Goal: Transaction & Acquisition: Purchase product/service

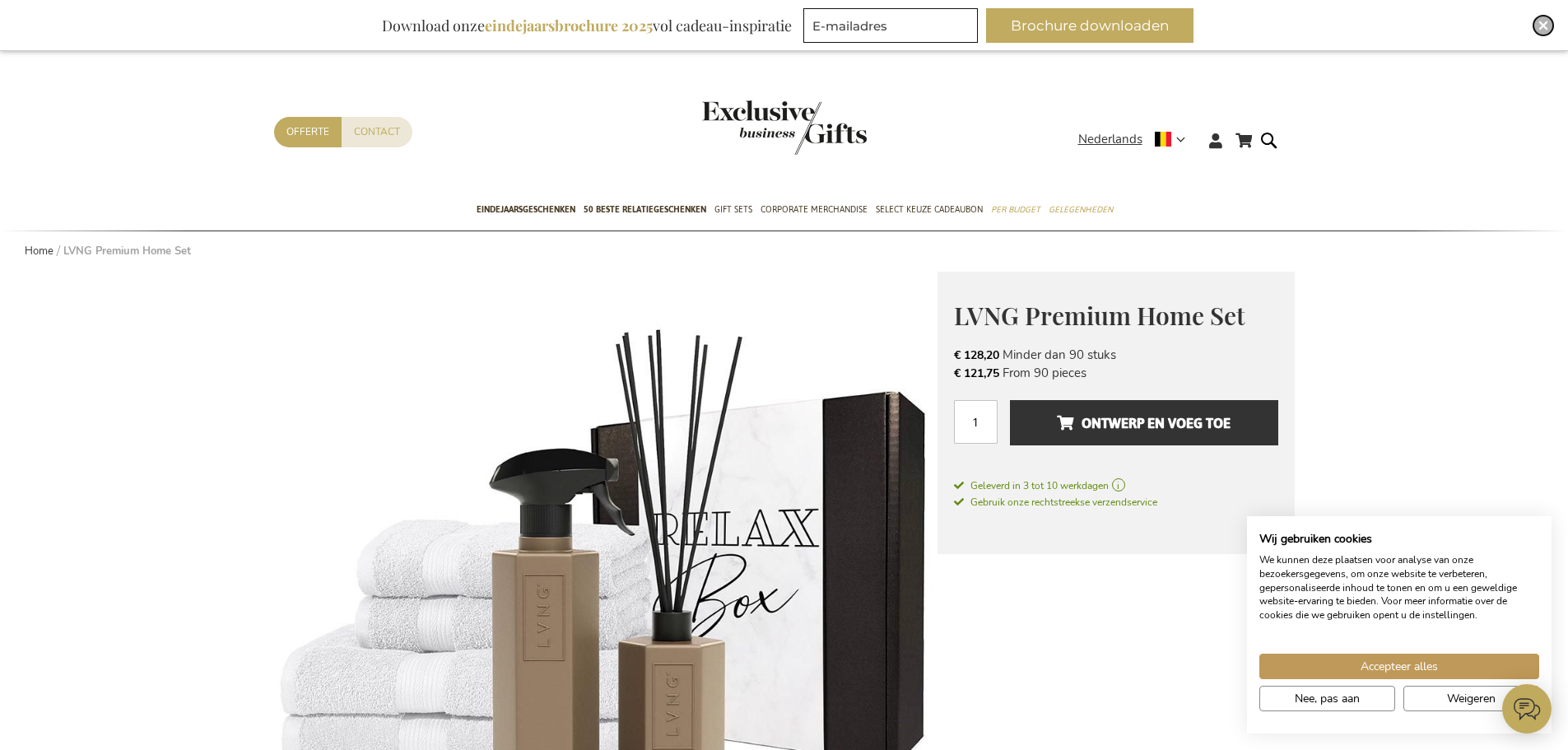
click at [1540, 28] on img "Close" at bounding box center [1543, 26] width 9 height 9
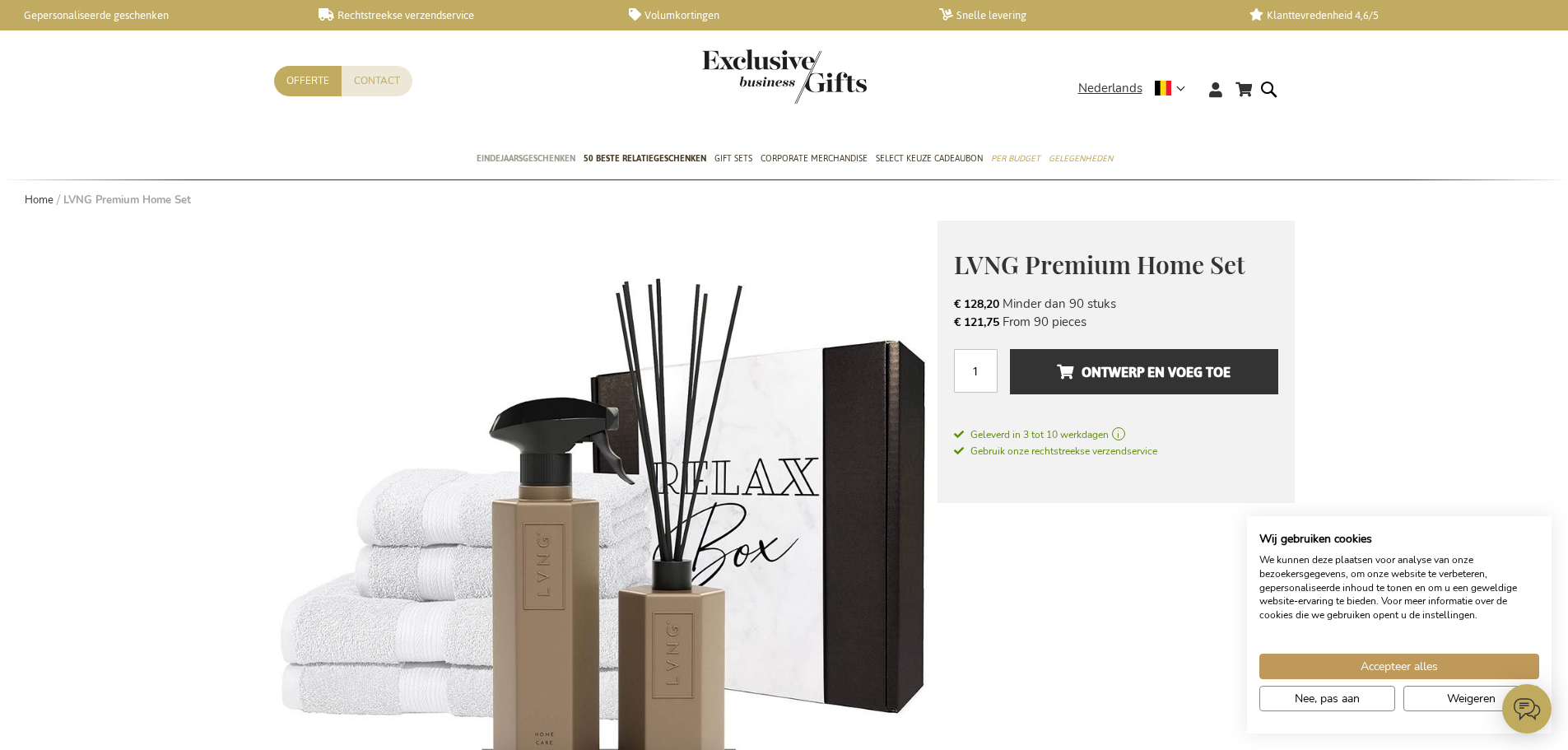
click at [517, 150] on span "Eindejaarsgeschenken" at bounding box center [526, 159] width 99 height 17
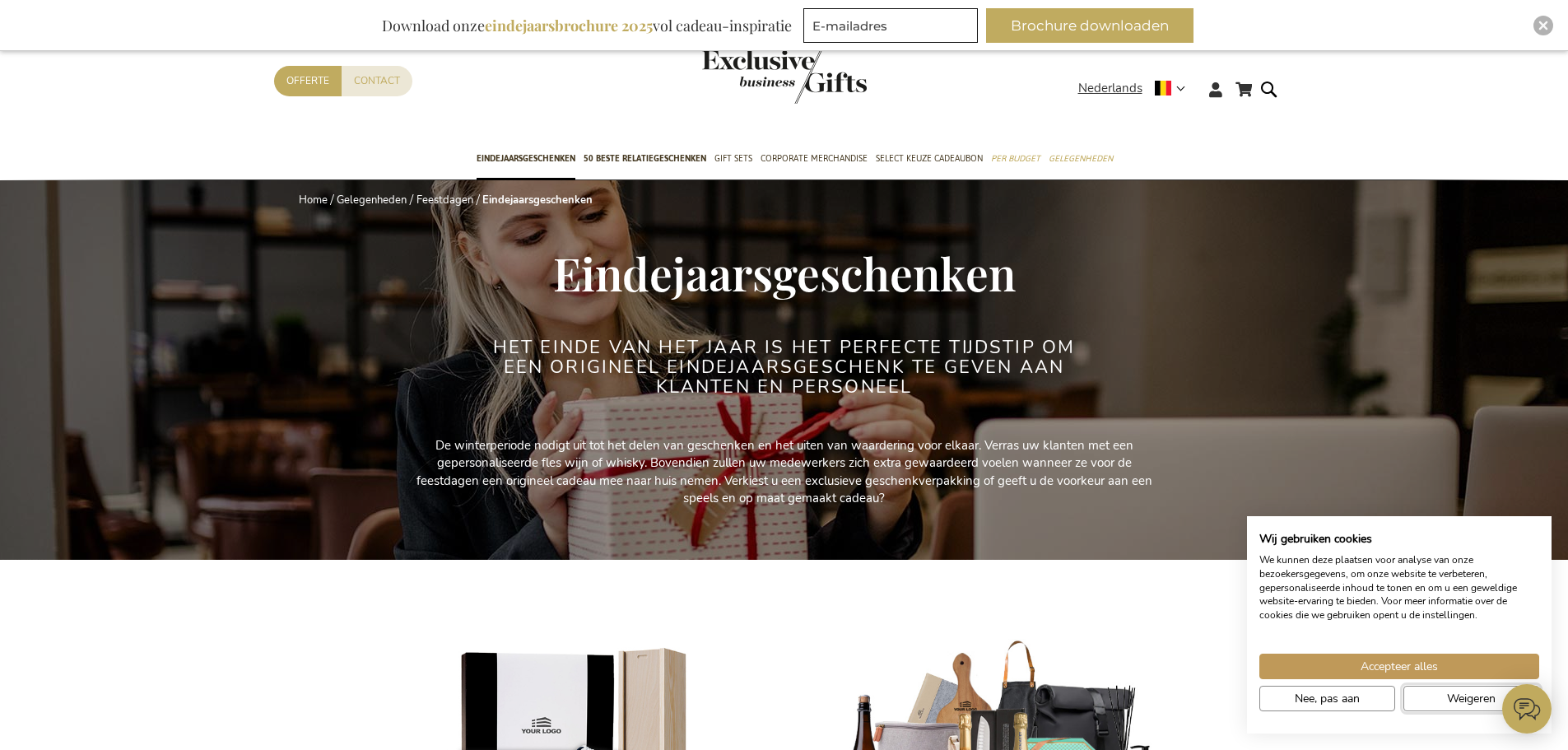
drag, startPoint x: 1470, startPoint y: 700, endPoint x: 1463, endPoint y: 697, distance: 7.6
click at [1471, 700] on span "Weigeren" at bounding box center [1470, 699] width 48 height 17
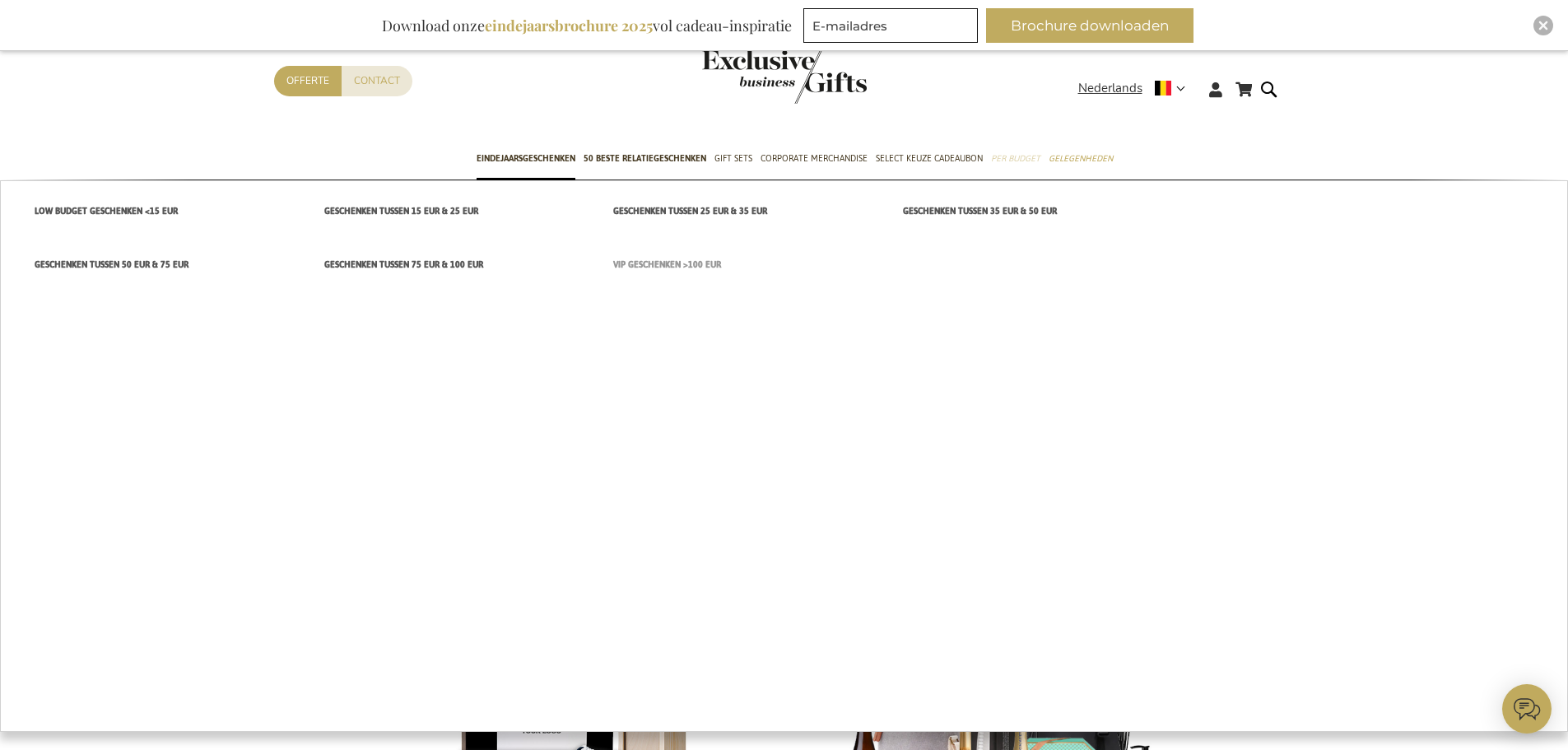
click at [673, 264] on span "VIP Geschenken >100 EUR" at bounding box center [667, 265] width 108 height 17
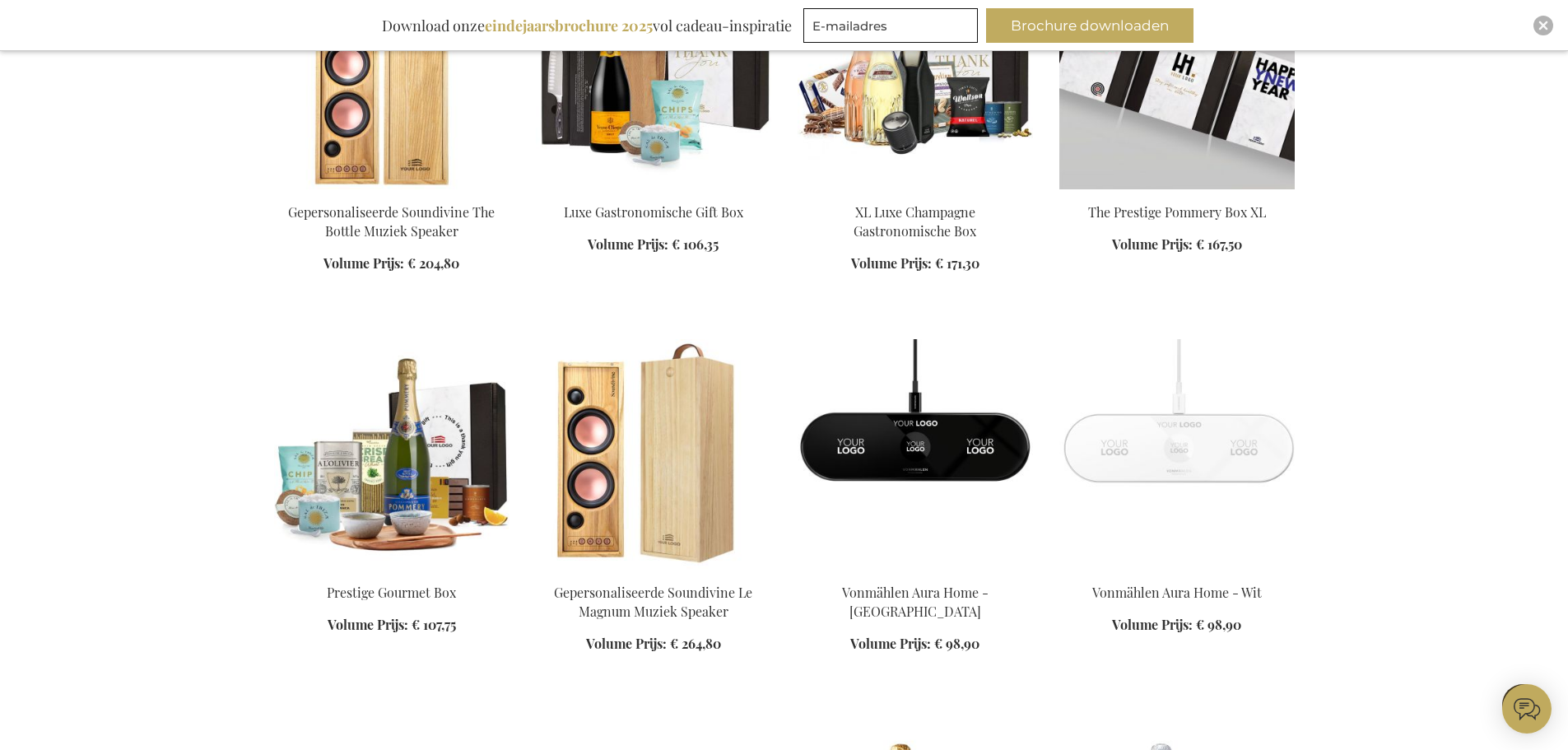
scroll to position [823, 0]
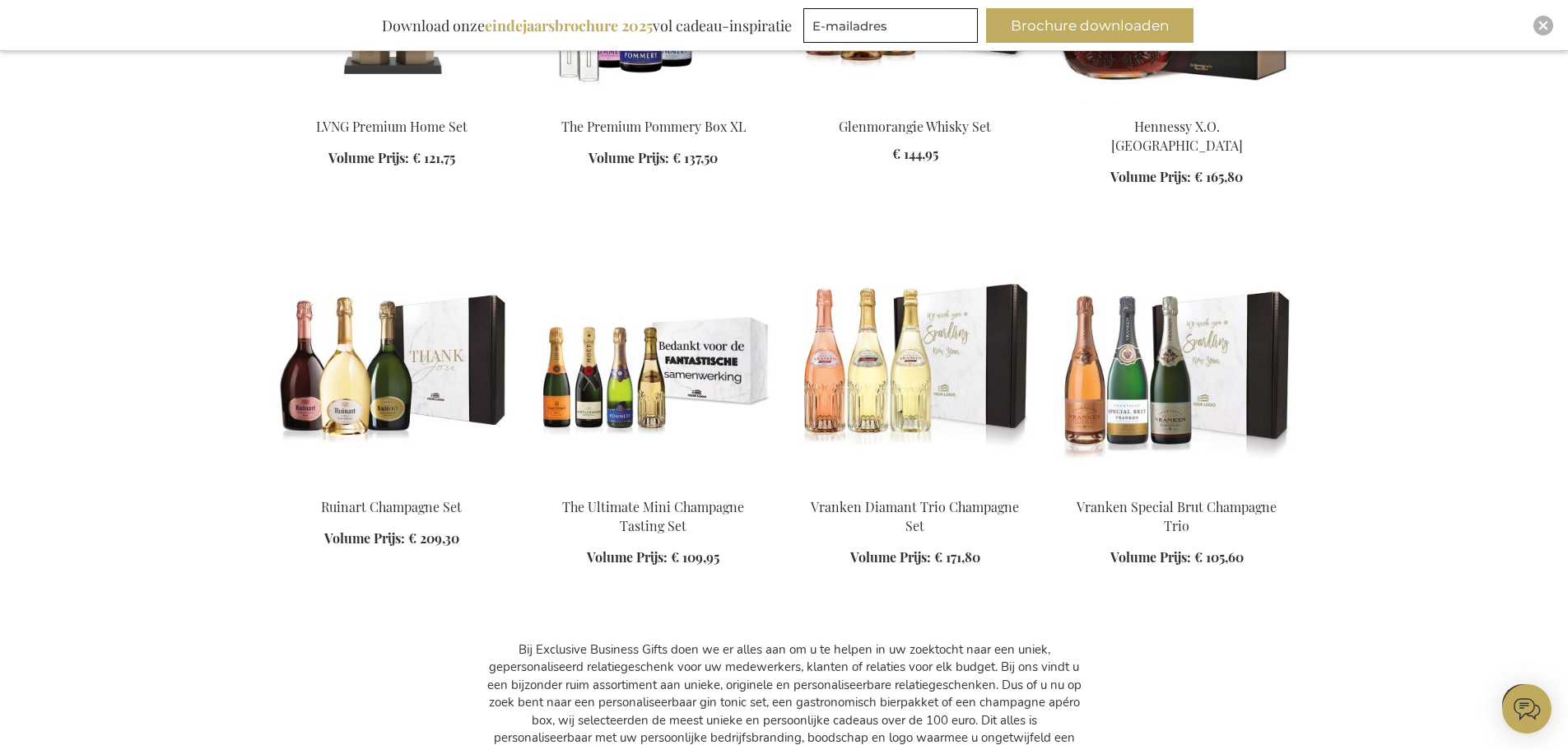
scroll to position [1976, 0]
